Goal: Task Accomplishment & Management: Use online tool/utility

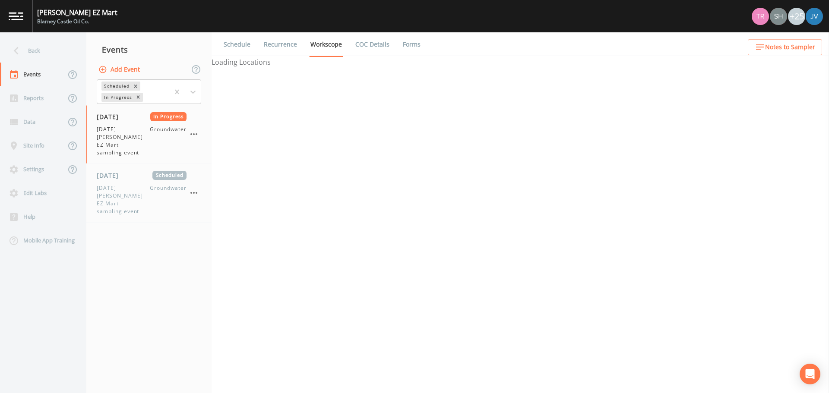
select select "0b1af911-289b-4d7b-9fdf-156f6d27a2cf"
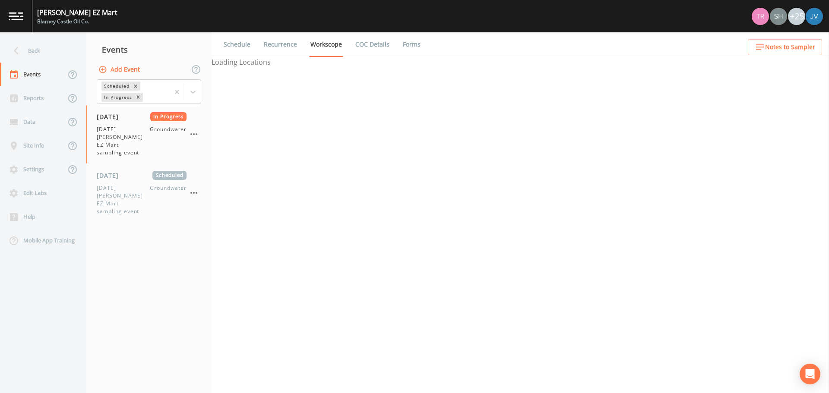
select select "0b1af911-289b-4d7b-9fdf-156f6d27a2cf"
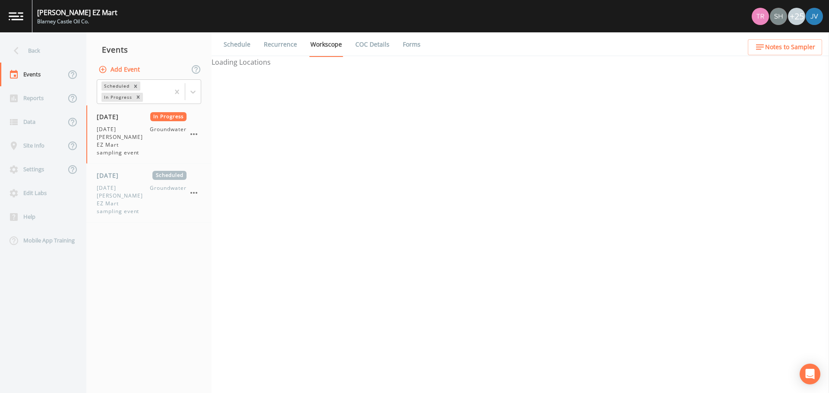
select select "0b1af911-289b-4d7b-9fdf-156f6d27a2cf"
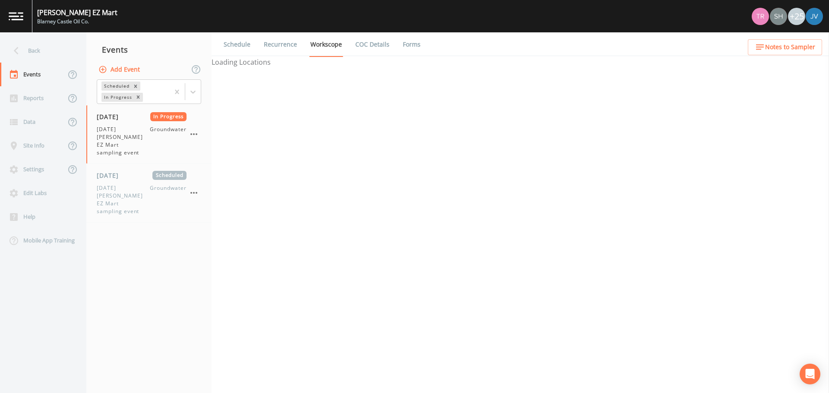
select select "0b1af911-289b-4d7b-9fdf-156f6d27a2cf"
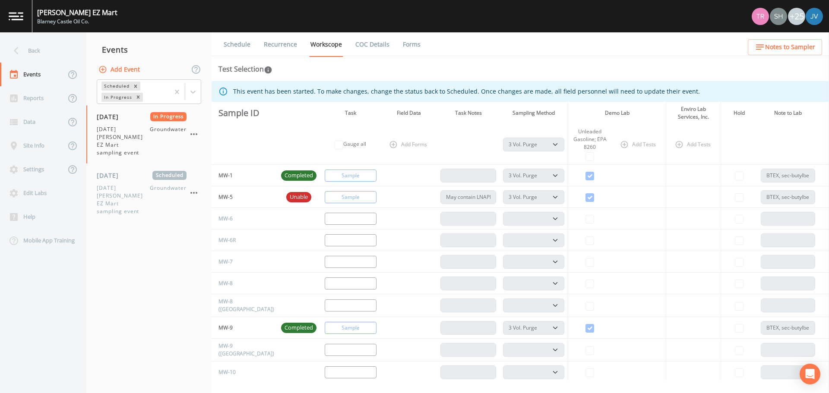
click at [405, 43] on link "Forms" at bounding box center [411, 44] width 20 height 24
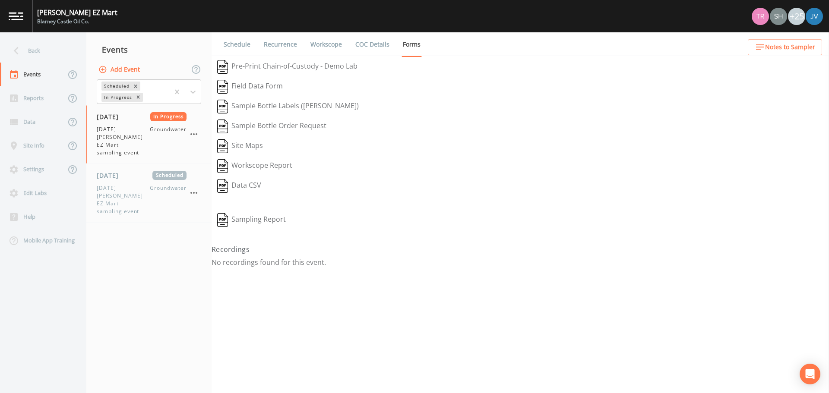
click at [252, 221] on button "Sampling Report" at bounding box center [251, 220] width 80 height 20
click at [313, 44] on link "Workscope" at bounding box center [326, 44] width 34 height 24
select select "0b1af911-289b-4d7b-9fdf-156f6d27a2cf"
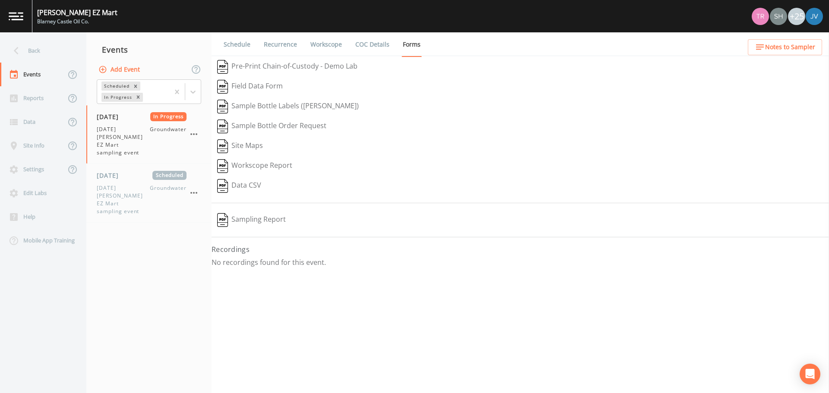
select select "0b1af911-289b-4d7b-9fdf-156f6d27a2cf"
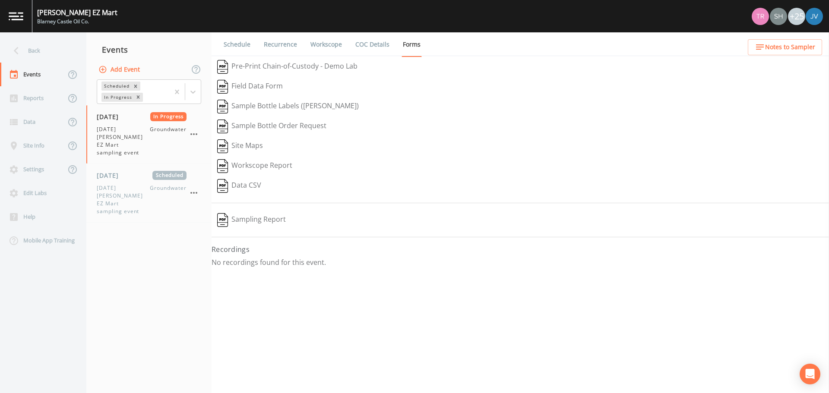
select select "0b1af911-289b-4d7b-9fdf-156f6d27a2cf"
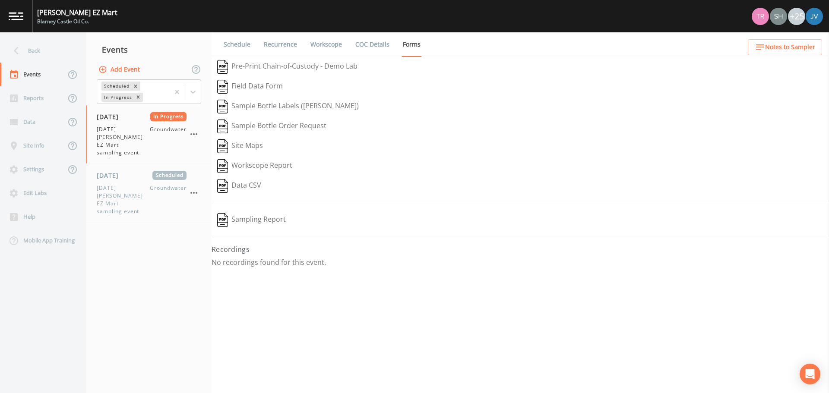
select select "0b1af911-289b-4d7b-9fdf-156f6d27a2cf"
